Goal: Find specific page/section: Find specific page/section

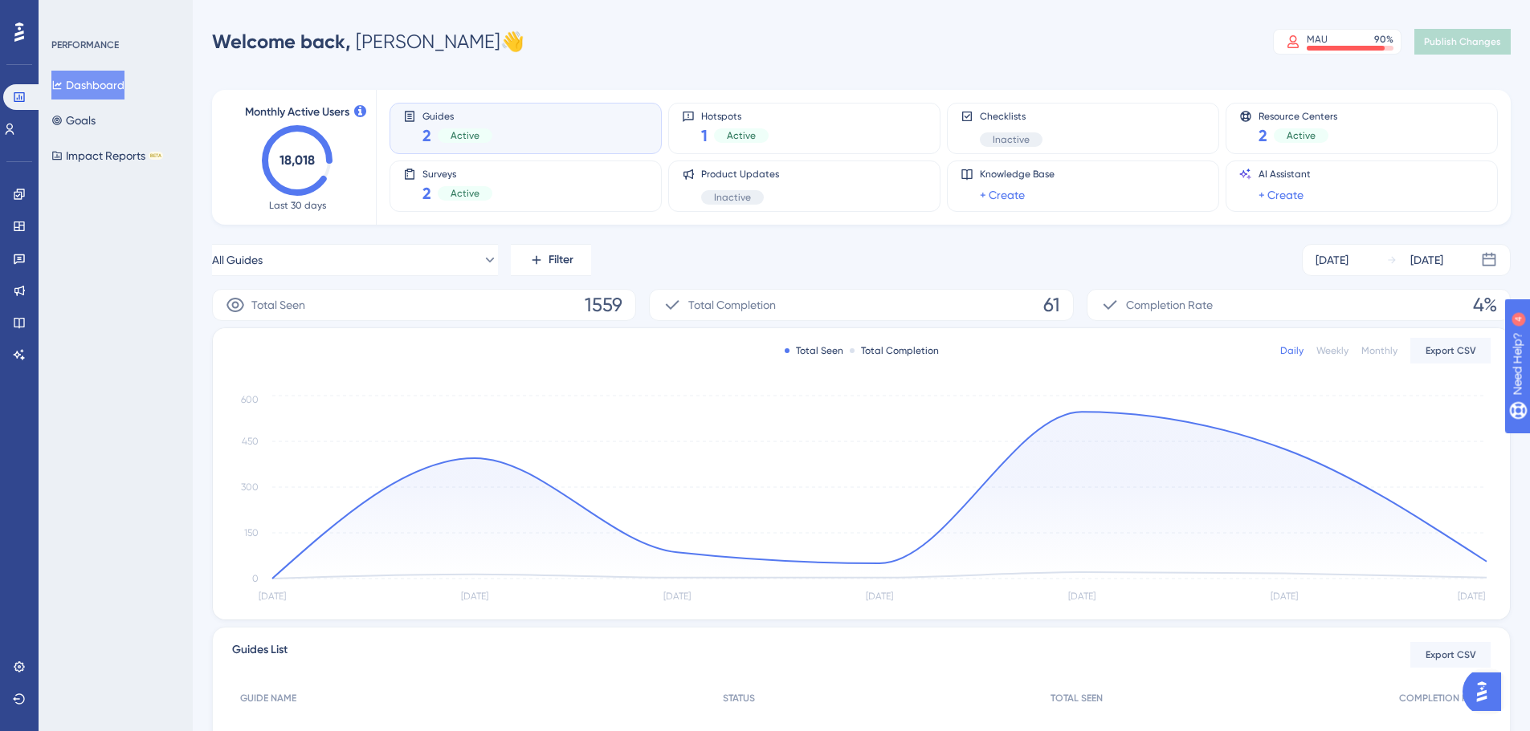
click at [1284, 190] on link "+ Create" at bounding box center [1280, 194] width 45 height 19
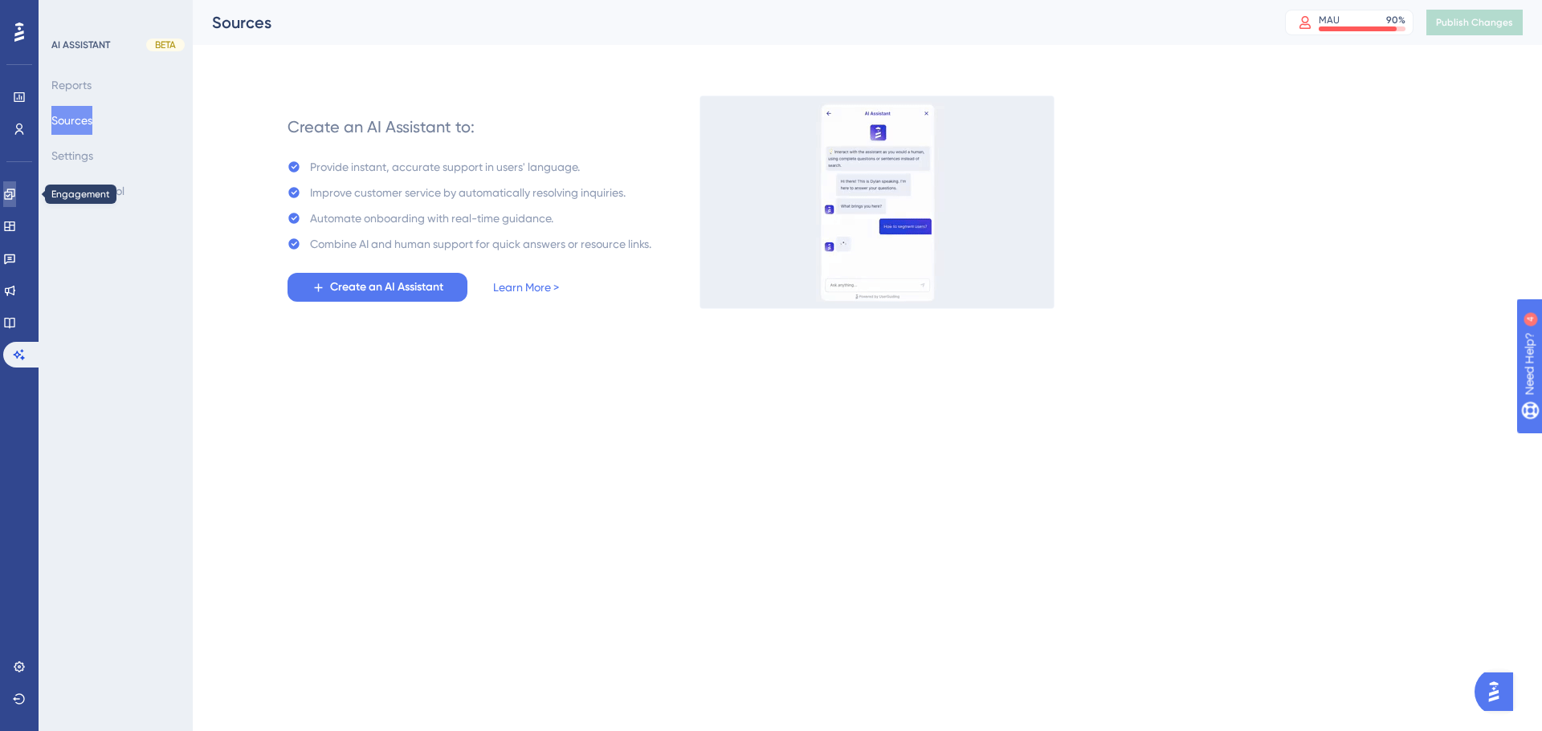
click at [14, 185] on link at bounding box center [9, 194] width 13 height 26
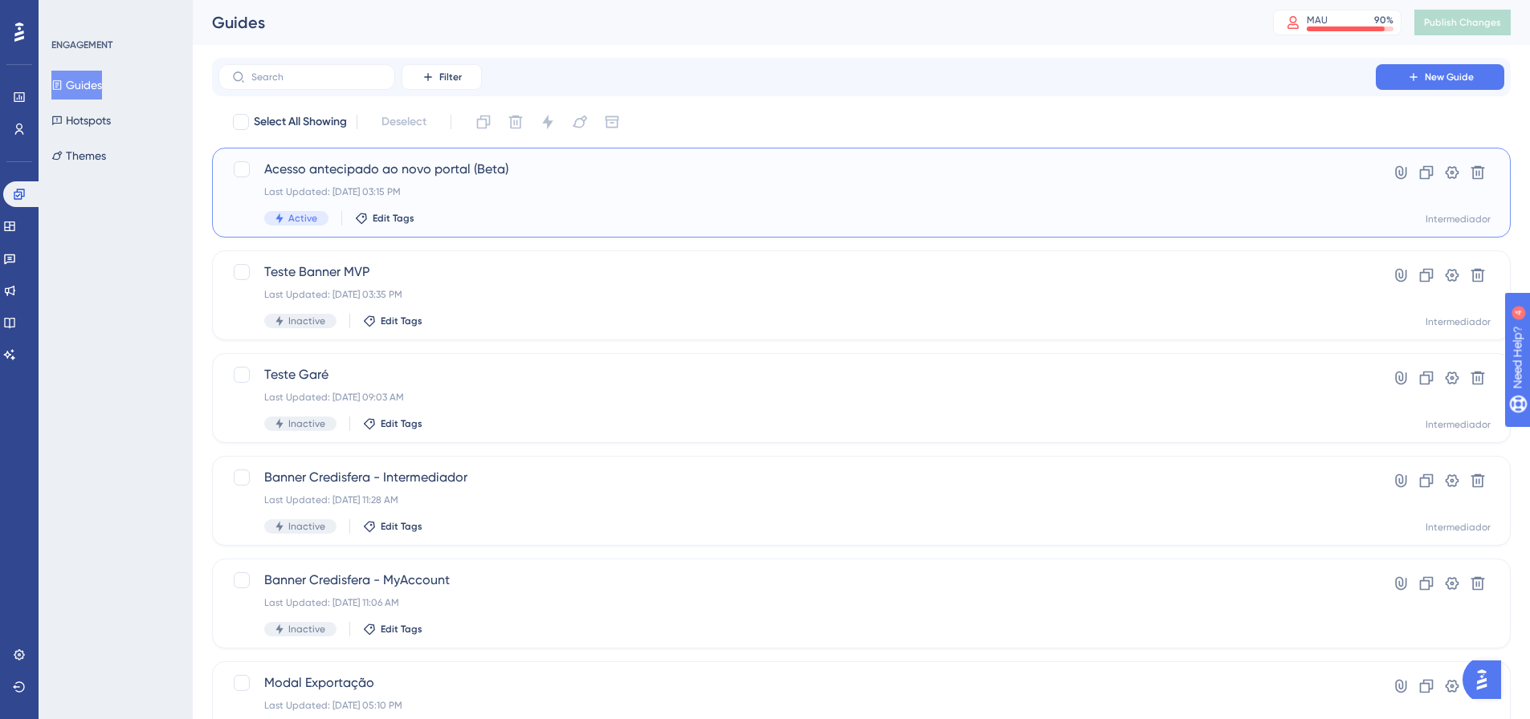
click at [794, 181] on div "Acesso antecipado ao novo portal (Beta) Last Updated: [DATE] 03:15 PM Active Ed…" at bounding box center [796, 193] width 1065 height 66
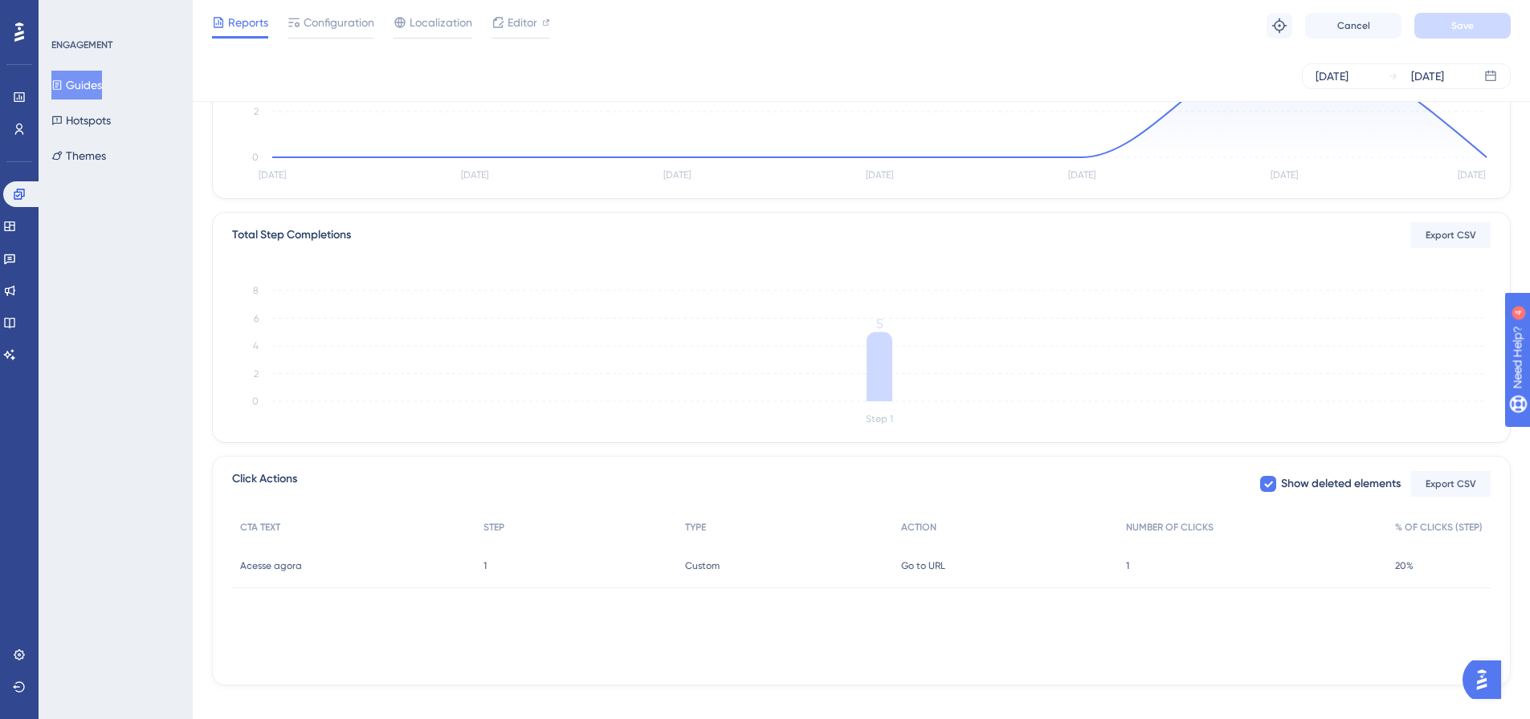
scroll to position [298, 0]
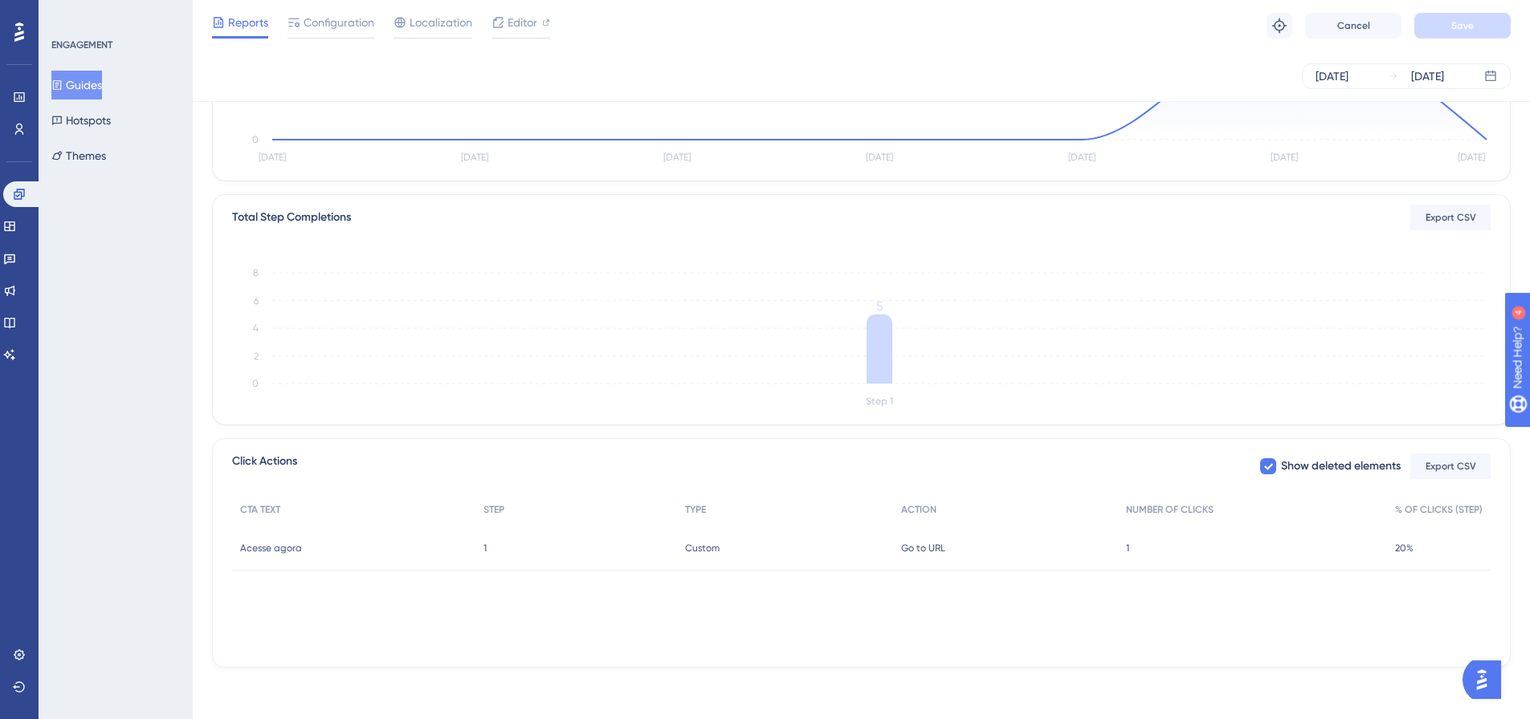
click at [1413, 549] on span "20%" at bounding box center [1404, 548] width 18 height 13
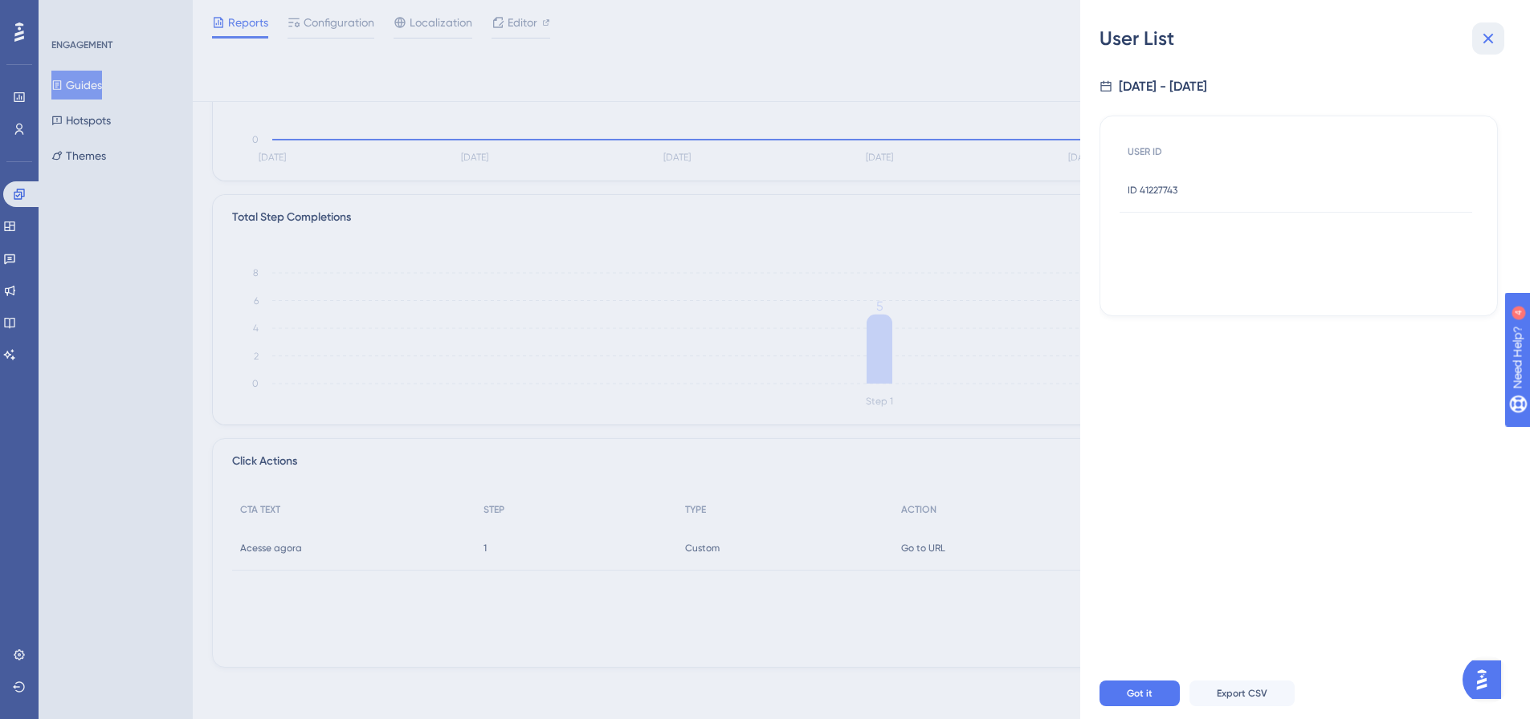
click at [1486, 35] on icon at bounding box center [1487, 38] width 19 height 19
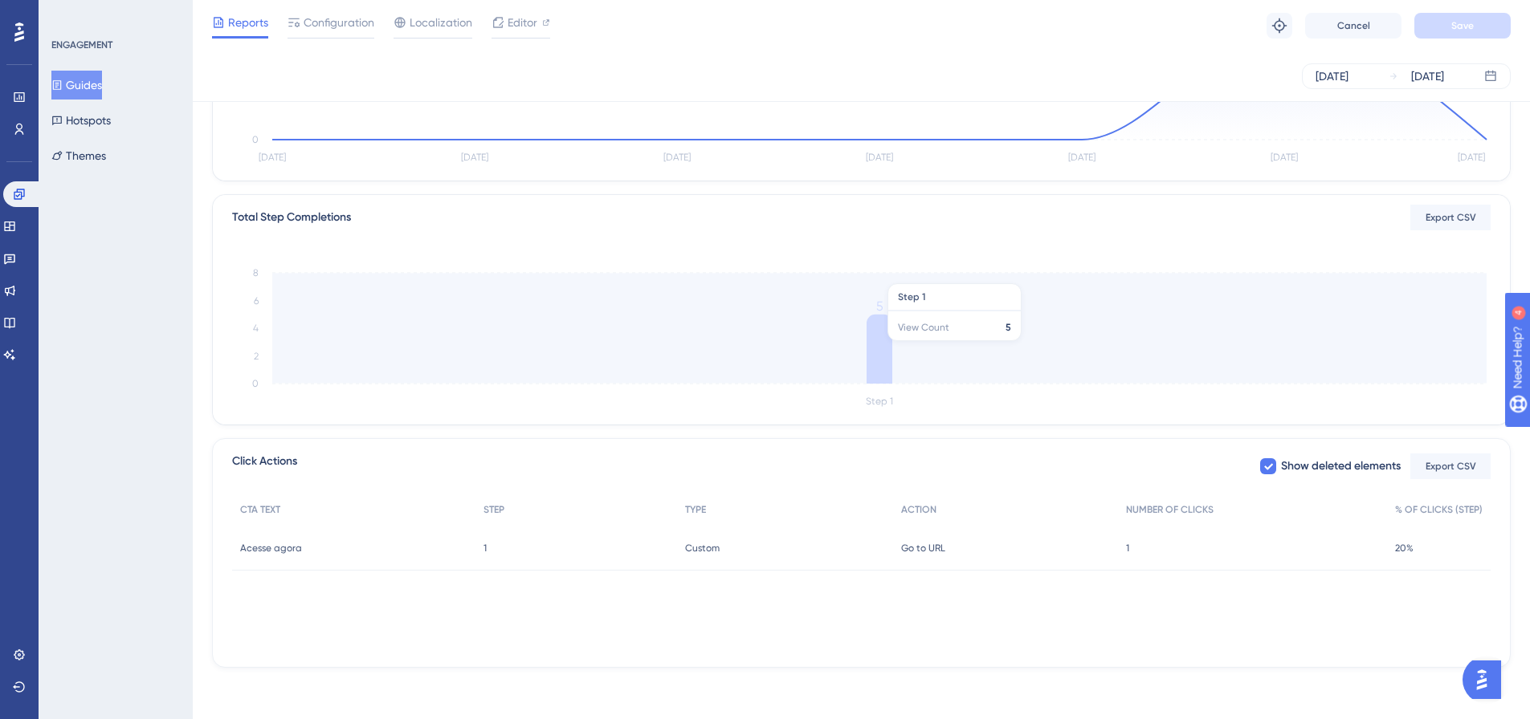
scroll to position [0, 0]
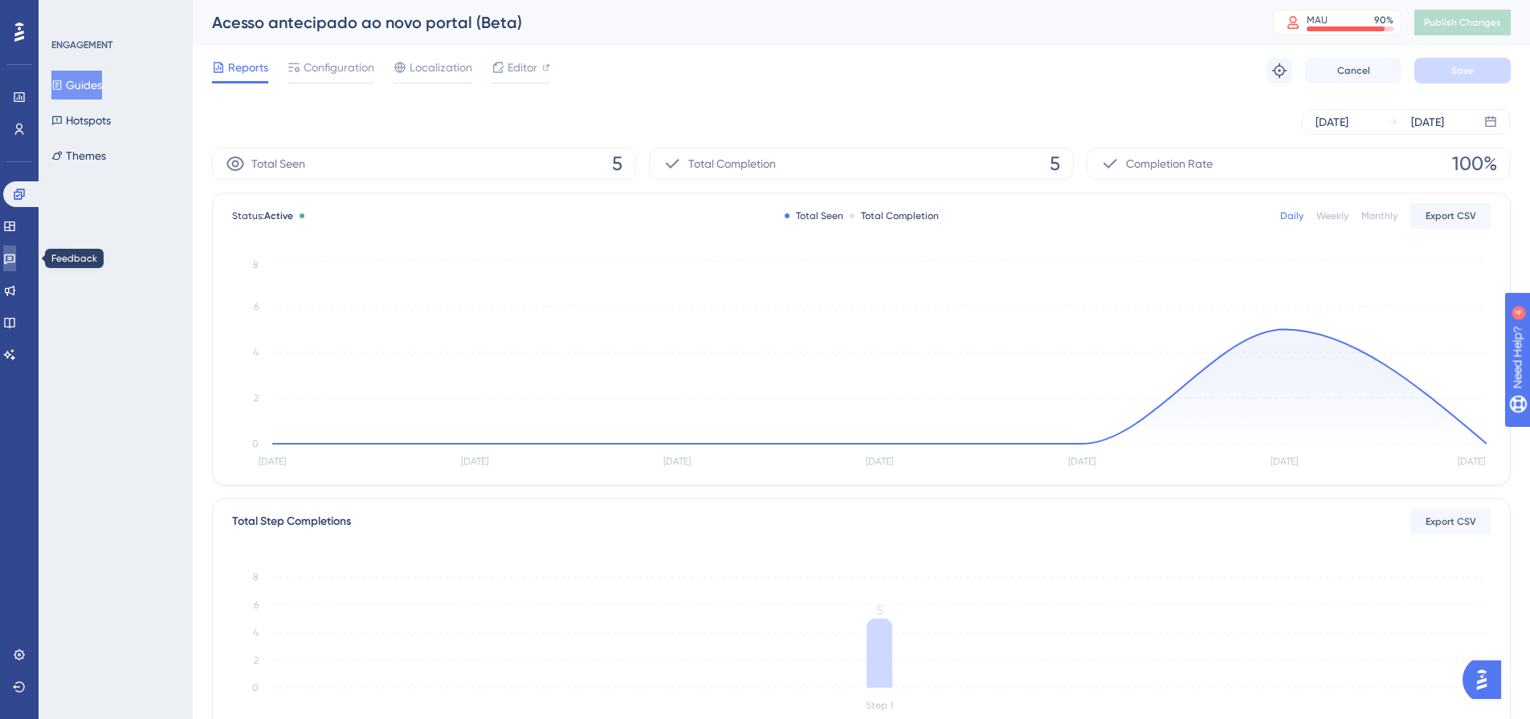
click at [16, 252] on icon at bounding box center [9, 258] width 13 height 13
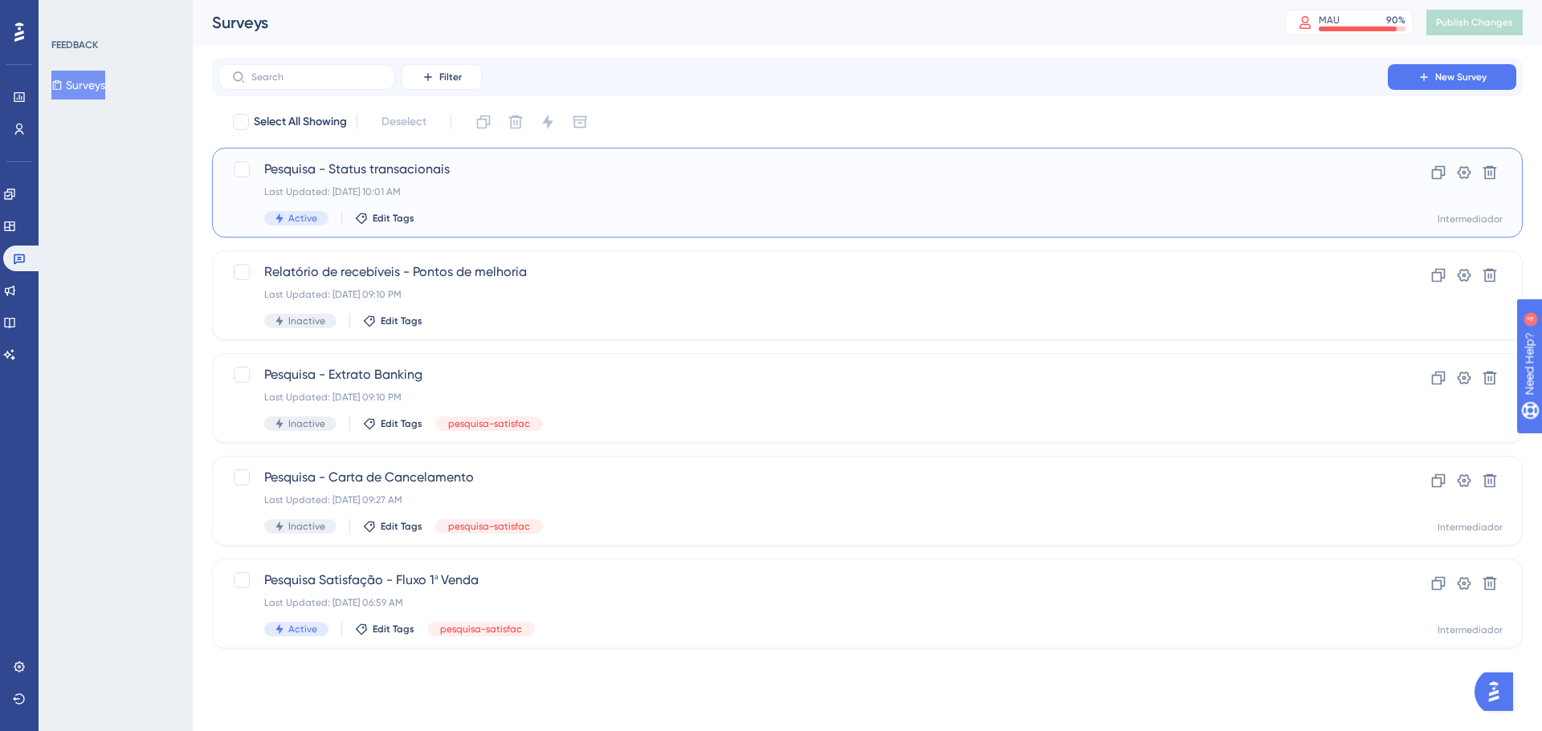
click at [567, 172] on span "Pesquisa - Status transacionais" at bounding box center [803, 169] width 1078 height 19
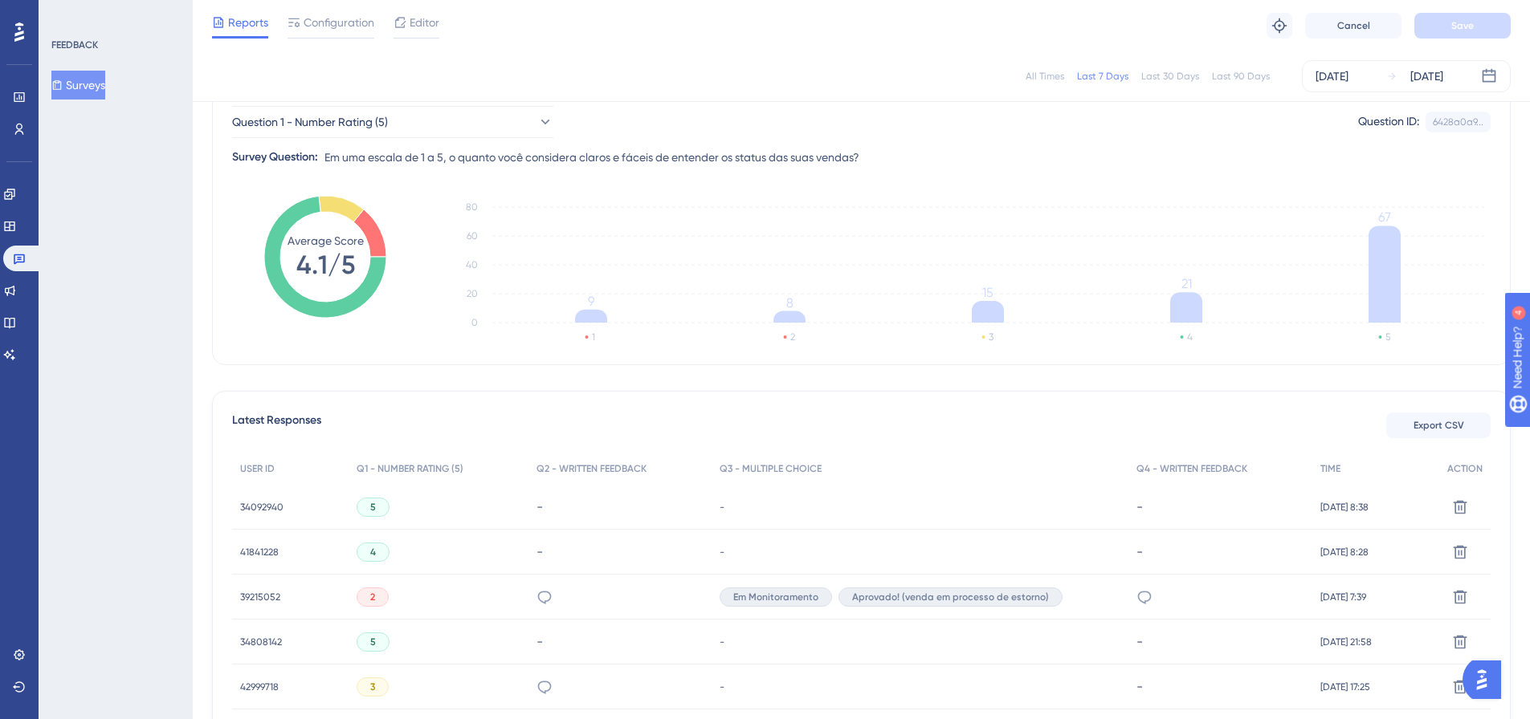
scroll to position [161, 0]
